Goal: Transaction & Acquisition: Purchase product/service

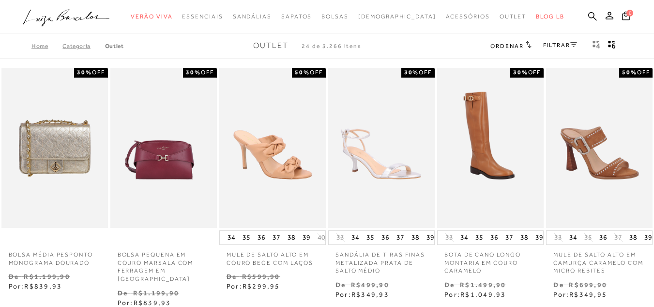
click at [561, 46] on link "FILTRAR" at bounding box center [560, 45] width 34 height 7
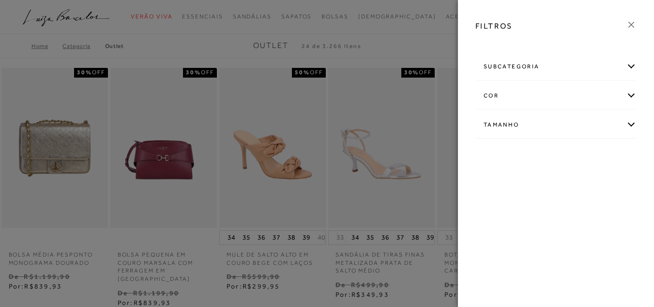
click at [508, 127] on div "Tamanho" at bounding box center [556, 125] width 160 height 26
click at [569, 185] on input "33" at bounding box center [568, 183] width 10 height 10
checkbox input "true"
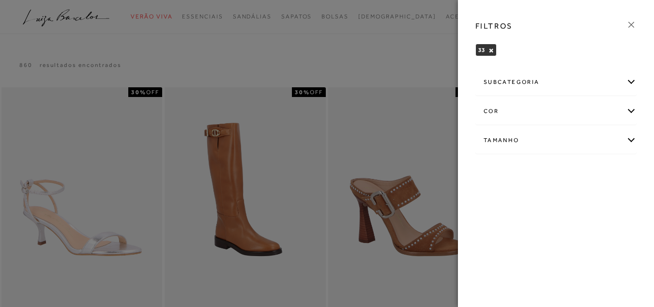
click at [387, 60] on div at bounding box center [327, 153] width 654 height 307
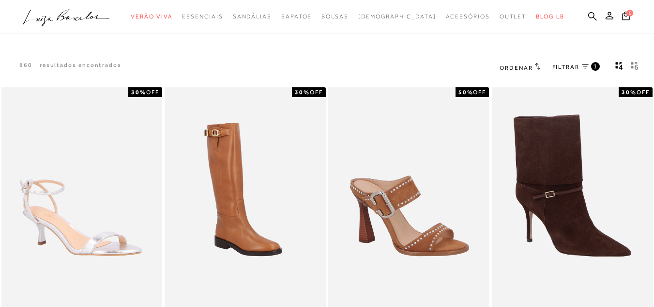
click at [520, 62] on h2 "Ordenar" at bounding box center [520, 67] width 41 height 10
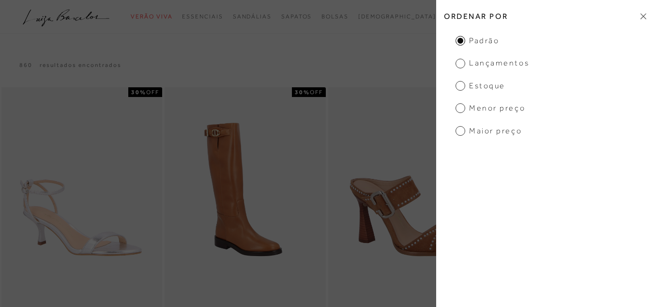
click at [476, 103] on span "Menor Preço" at bounding box center [491, 108] width 70 height 11
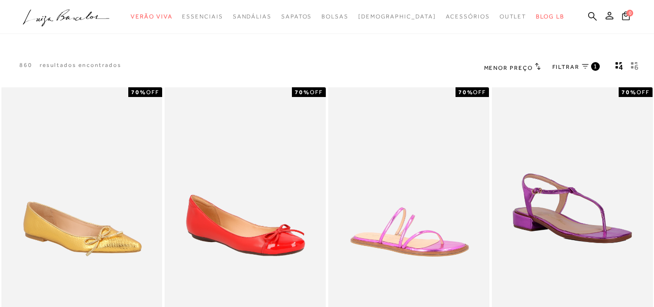
click at [379, 53] on div "860 resultados encontrados Menor Preço 1" at bounding box center [327, 67] width 654 height 37
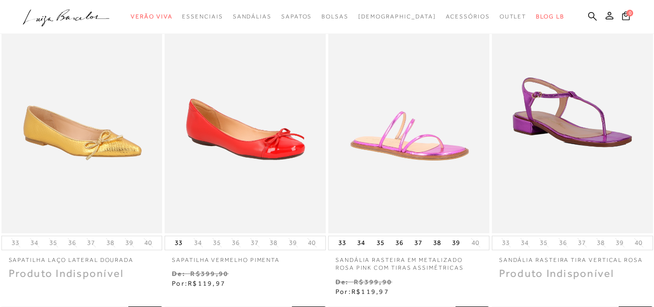
scroll to position [97, 0]
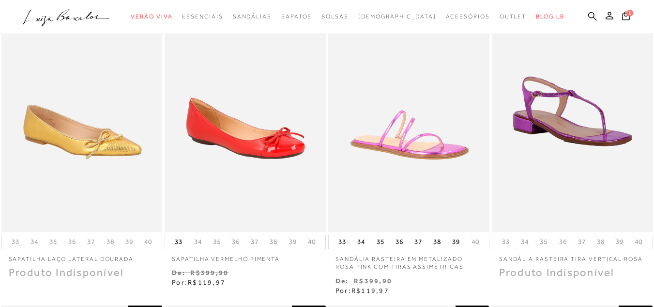
click at [406, 155] on img at bounding box center [408, 111] width 159 height 239
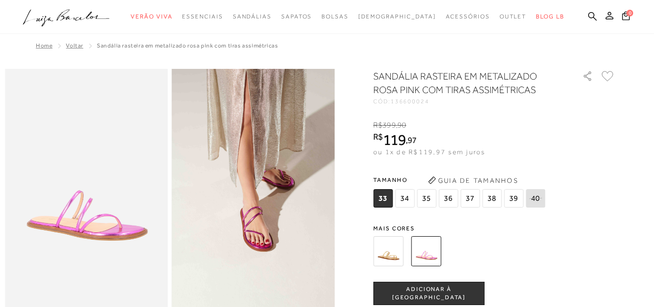
click at [386, 254] on img at bounding box center [388, 251] width 30 height 30
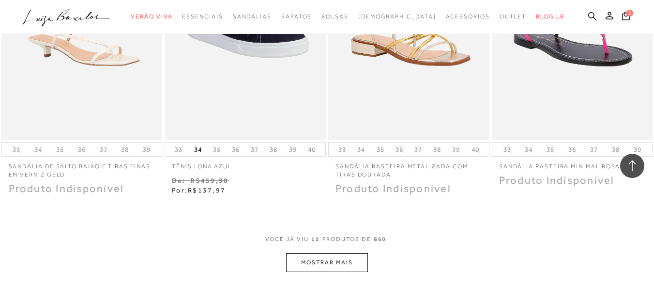
scroll to position [833, 0]
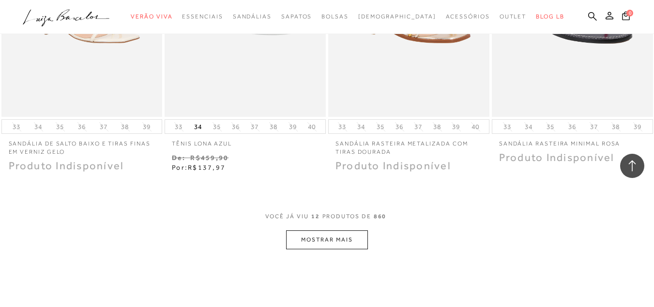
click at [313, 243] on button "MOSTRAR MAIS" at bounding box center [326, 239] width 81 height 19
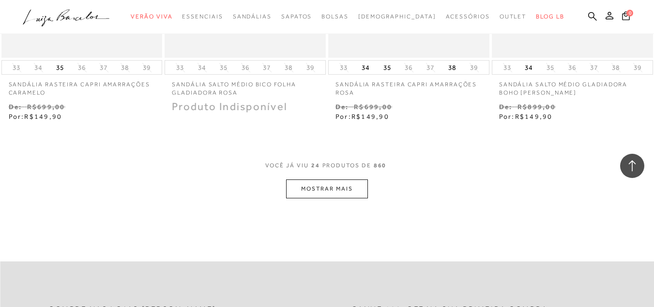
scroll to position [1860, 0]
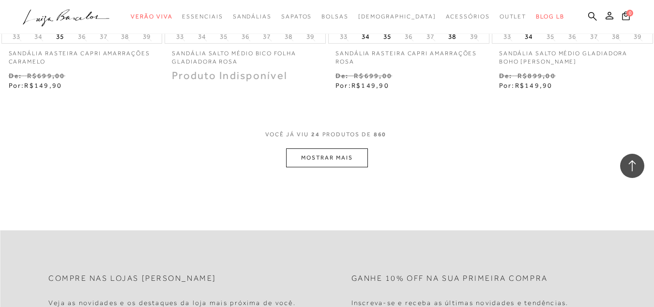
click at [304, 163] on button "MOSTRAR MAIS" at bounding box center [326, 157] width 81 height 19
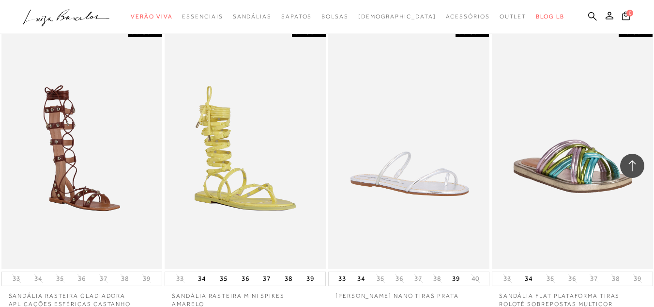
scroll to position [2015, 0]
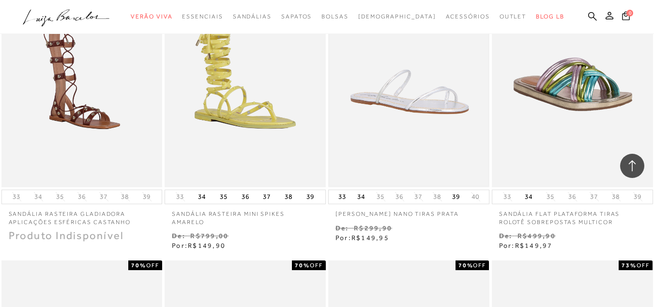
click at [446, 113] on img at bounding box center [408, 66] width 159 height 239
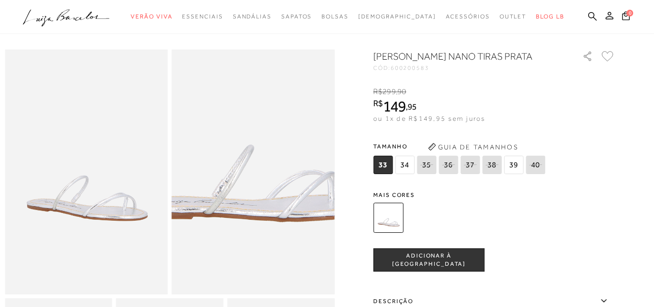
click at [254, 223] on img at bounding box center [254, 123] width 326 height 489
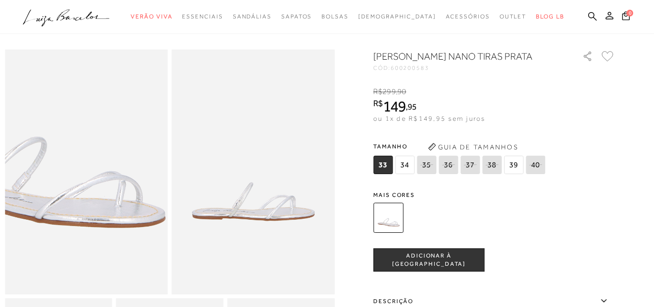
click at [130, 217] on img at bounding box center [42, 129] width 326 height 489
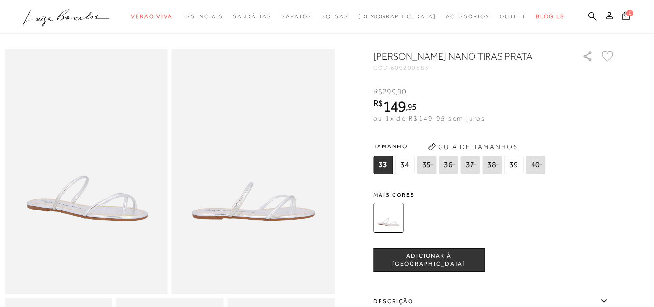
click at [249, 204] on img at bounding box center [253, 171] width 163 height 245
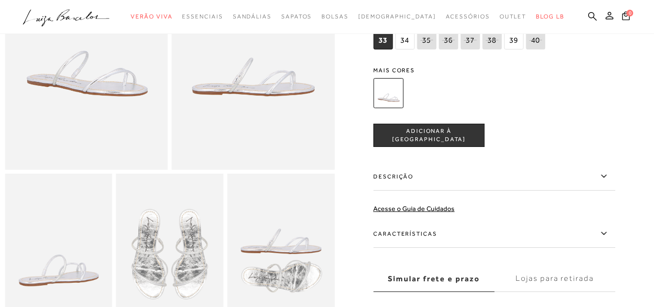
scroll to position [232, 0]
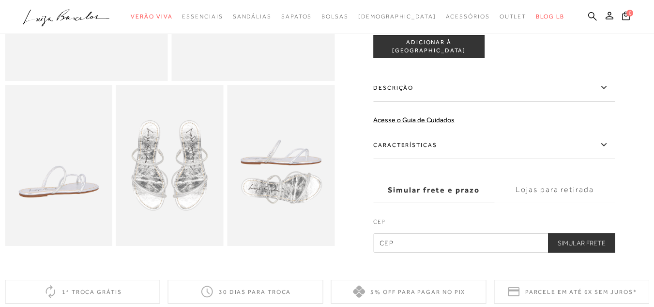
click at [199, 193] on img at bounding box center [170, 165] width 108 height 161
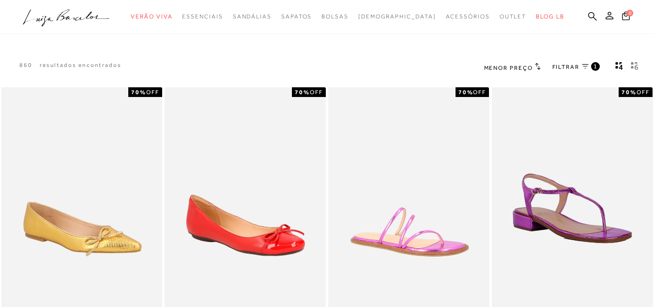
click at [637, 65] on icon "gridText6Desc" at bounding box center [636, 66] width 3 height 5
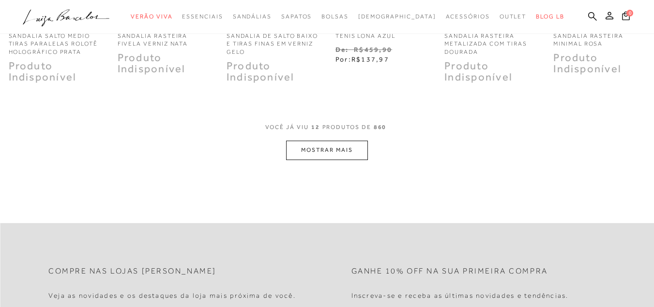
scroll to position [484, 0]
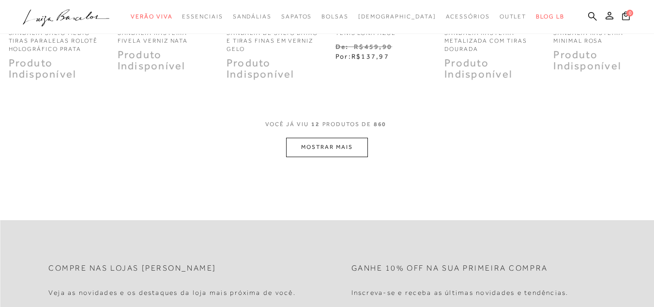
click at [290, 150] on button "MOSTRAR MAIS" at bounding box center [326, 147] width 81 height 19
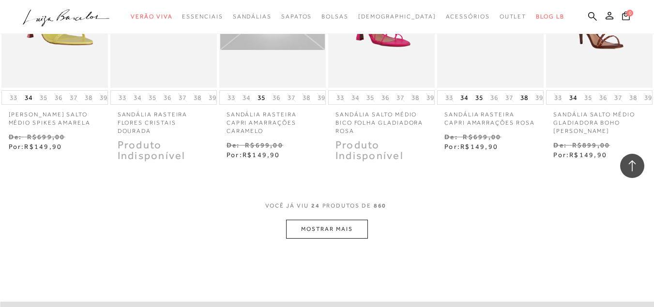
scroll to position [891, 0]
click at [300, 230] on button "MOSTRAR MAIS" at bounding box center [326, 227] width 81 height 19
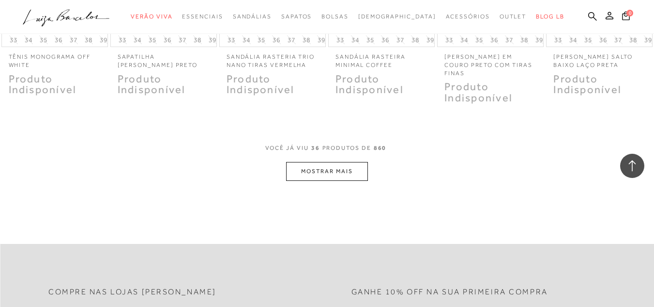
scroll to position [1453, 0]
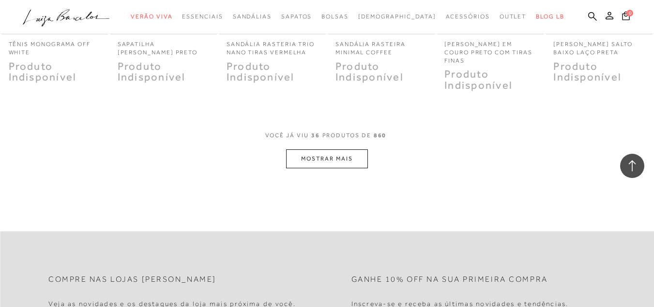
click at [356, 161] on button "MOSTRAR MAIS" at bounding box center [326, 158] width 81 height 19
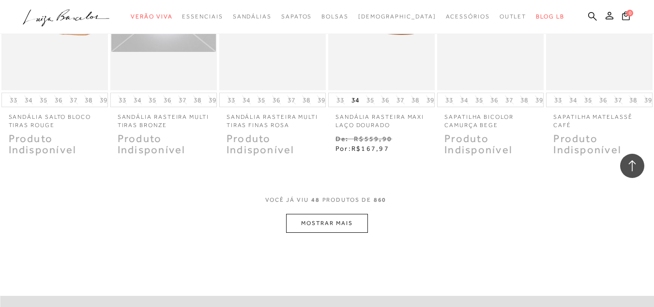
scroll to position [1860, 0]
click at [305, 231] on button "MOSTRAR MAIS" at bounding box center [326, 222] width 81 height 19
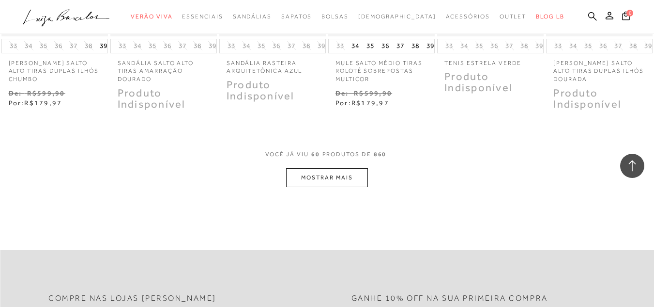
scroll to position [2402, 0]
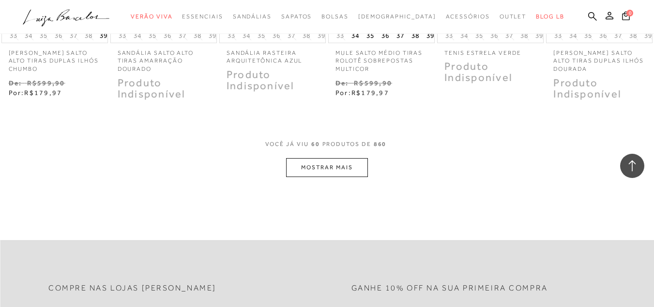
click at [329, 172] on button "MOSTRAR MAIS" at bounding box center [326, 167] width 81 height 19
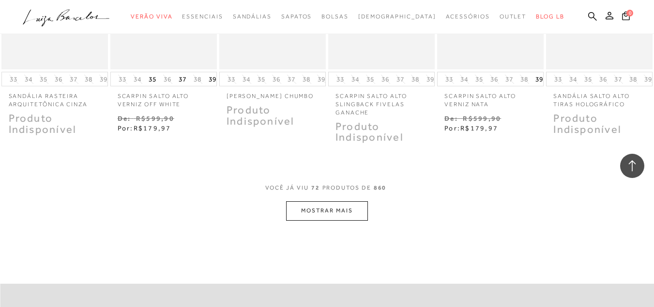
scroll to position [2887, 0]
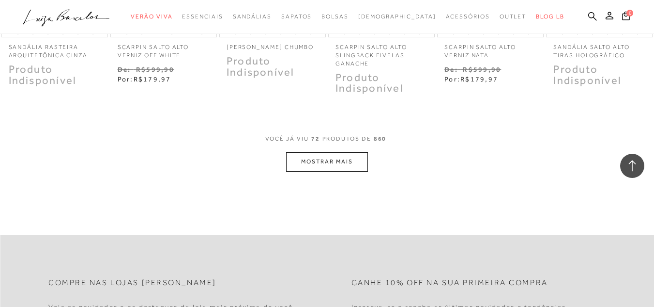
click at [330, 164] on button "MOSTRAR MAIS" at bounding box center [326, 161] width 81 height 19
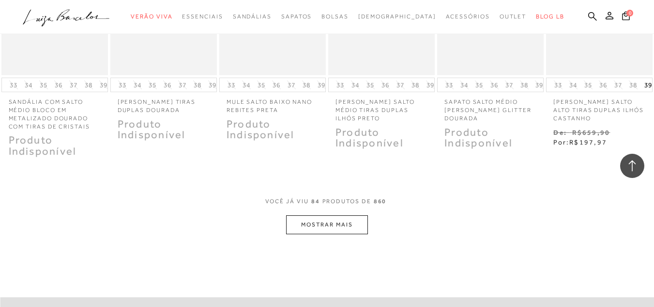
scroll to position [3371, 0]
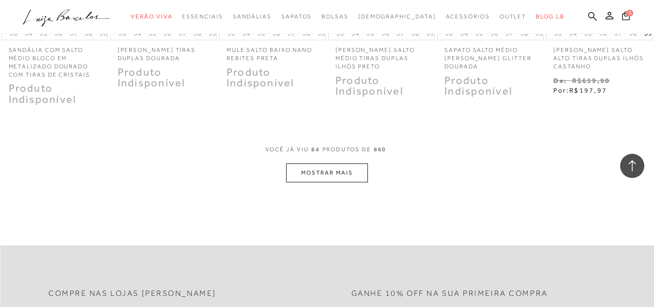
click at [336, 181] on button "MOSTRAR MAIS" at bounding box center [326, 172] width 81 height 19
